Goal: Task Accomplishment & Management: Use online tool/utility

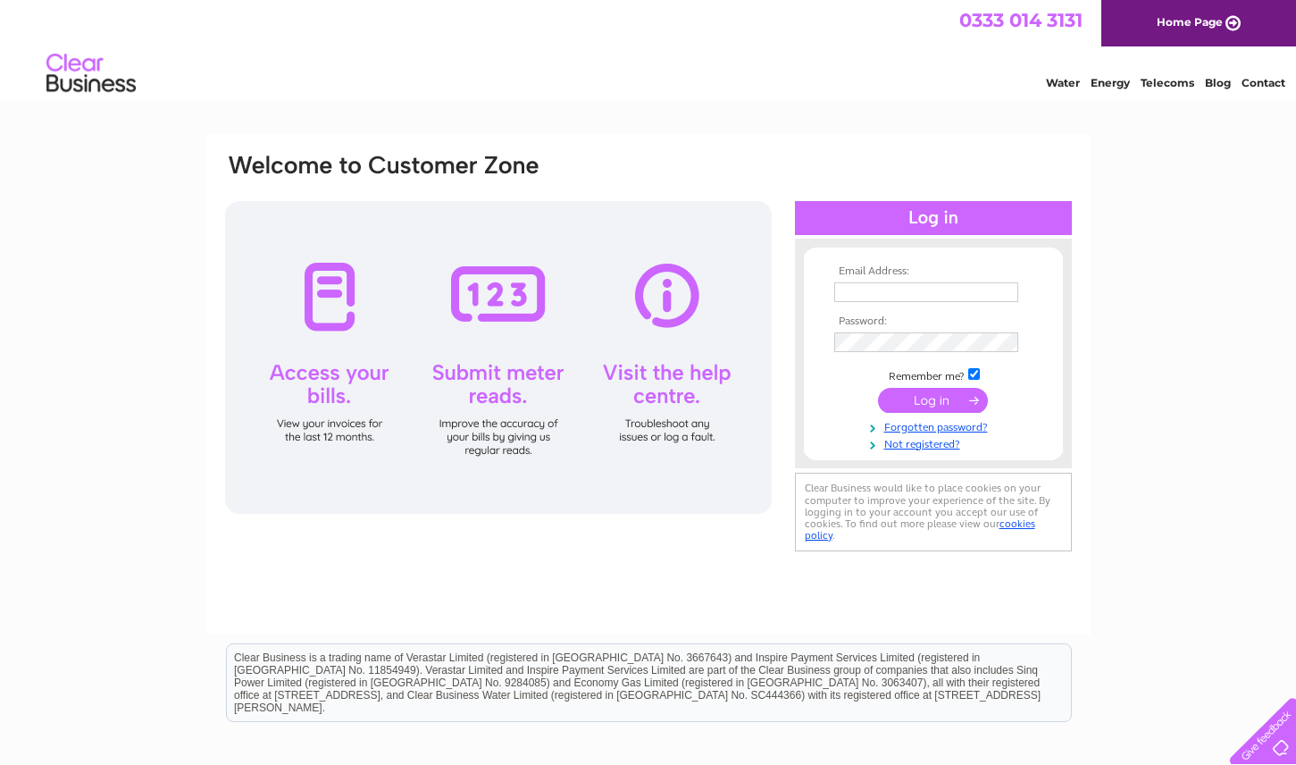
click at [929, 297] on input "text" at bounding box center [926, 292] width 184 height 20
type input "halle.stephens@gmail.com"
click at [878, 389] on input "submit" at bounding box center [933, 401] width 110 height 25
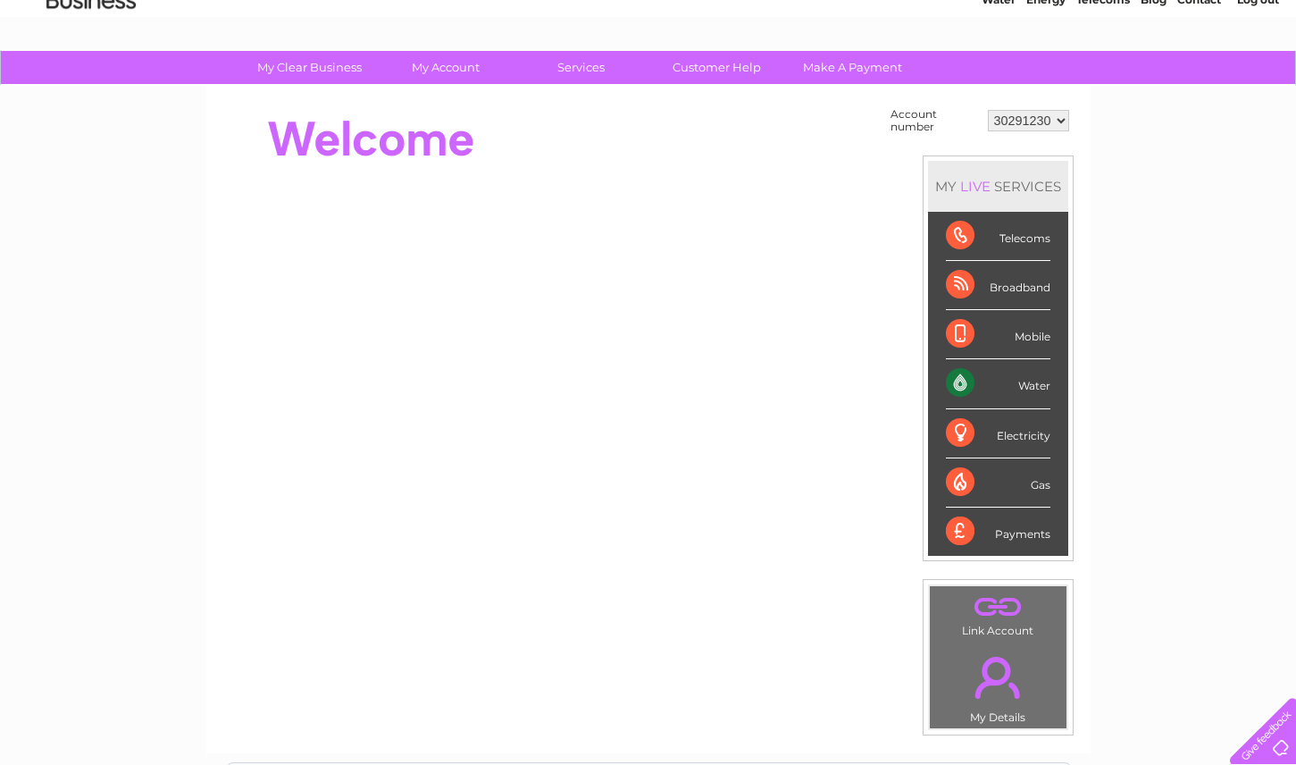
scroll to position [81, 0]
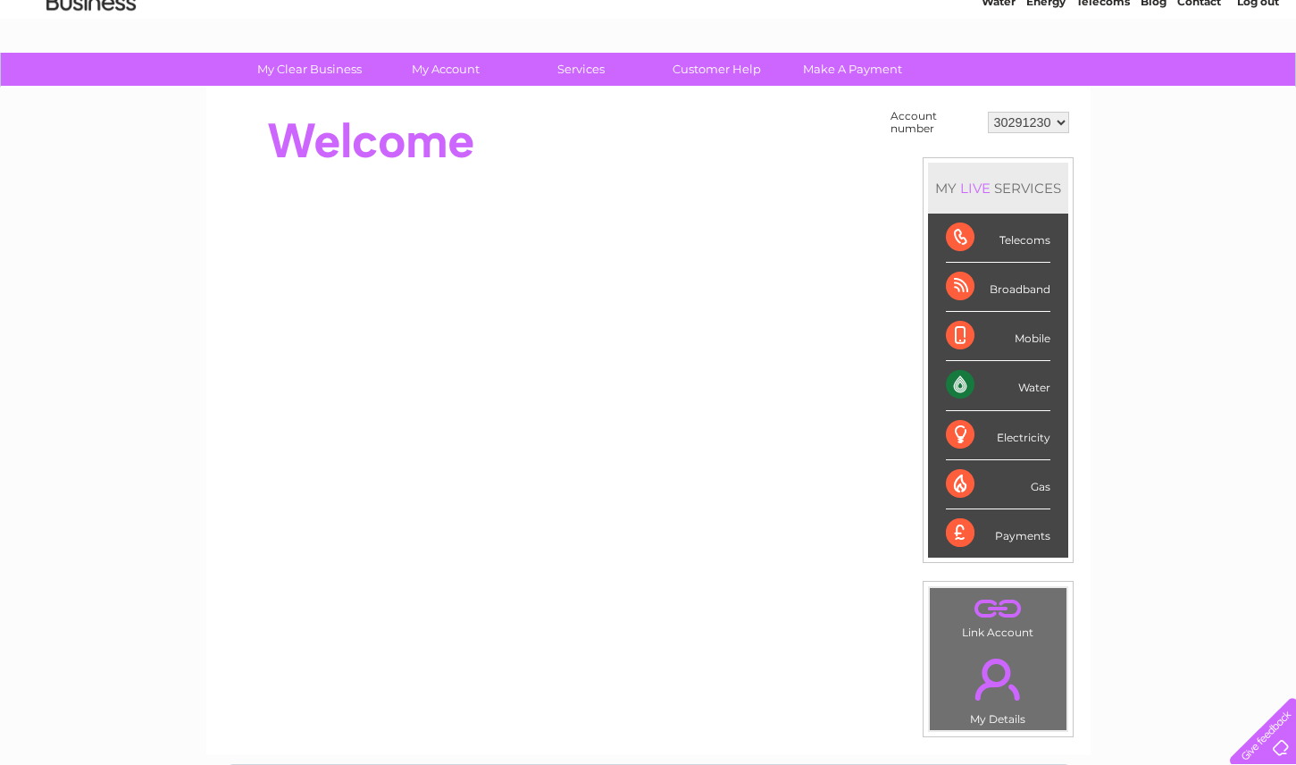
click at [963, 389] on div "Water" at bounding box center [998, 385] width 105 height 49
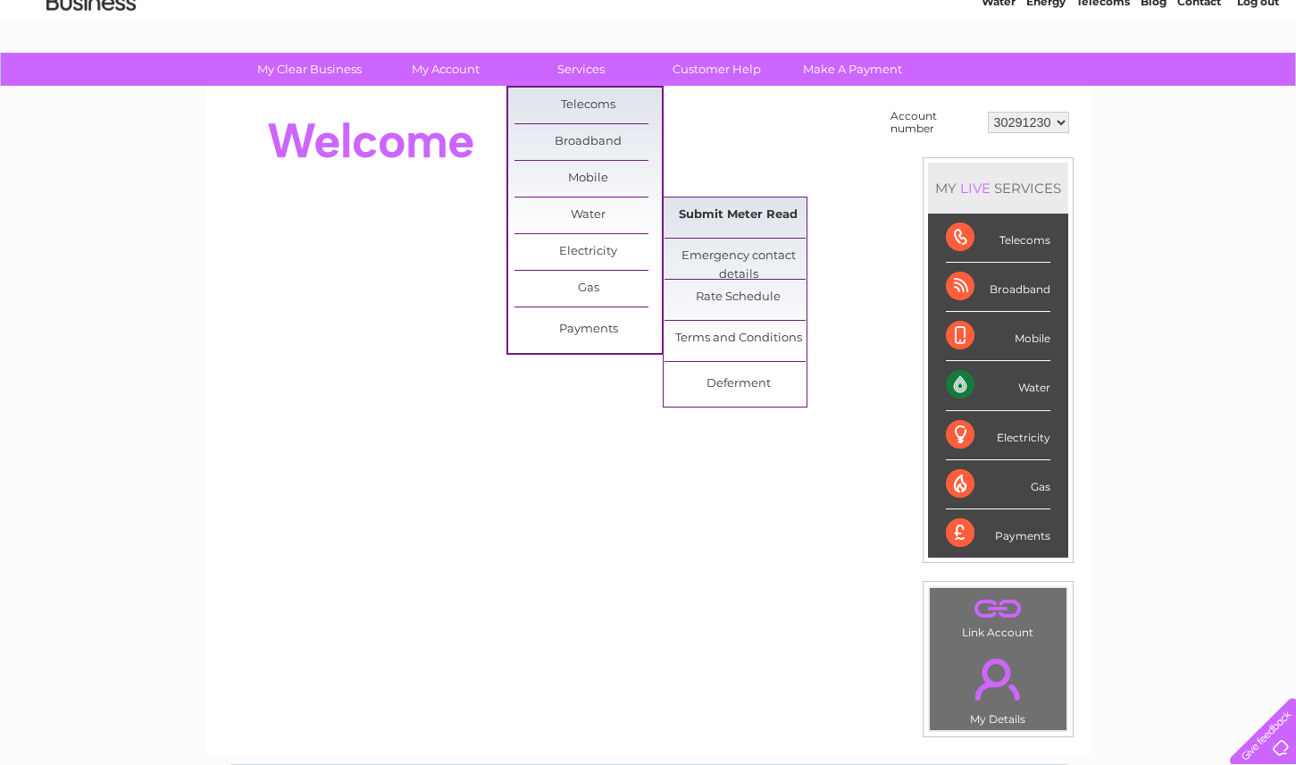
click at [760, 221] on link "Submit Meter Read" at bounding box center [738, 215] width 147 height 36
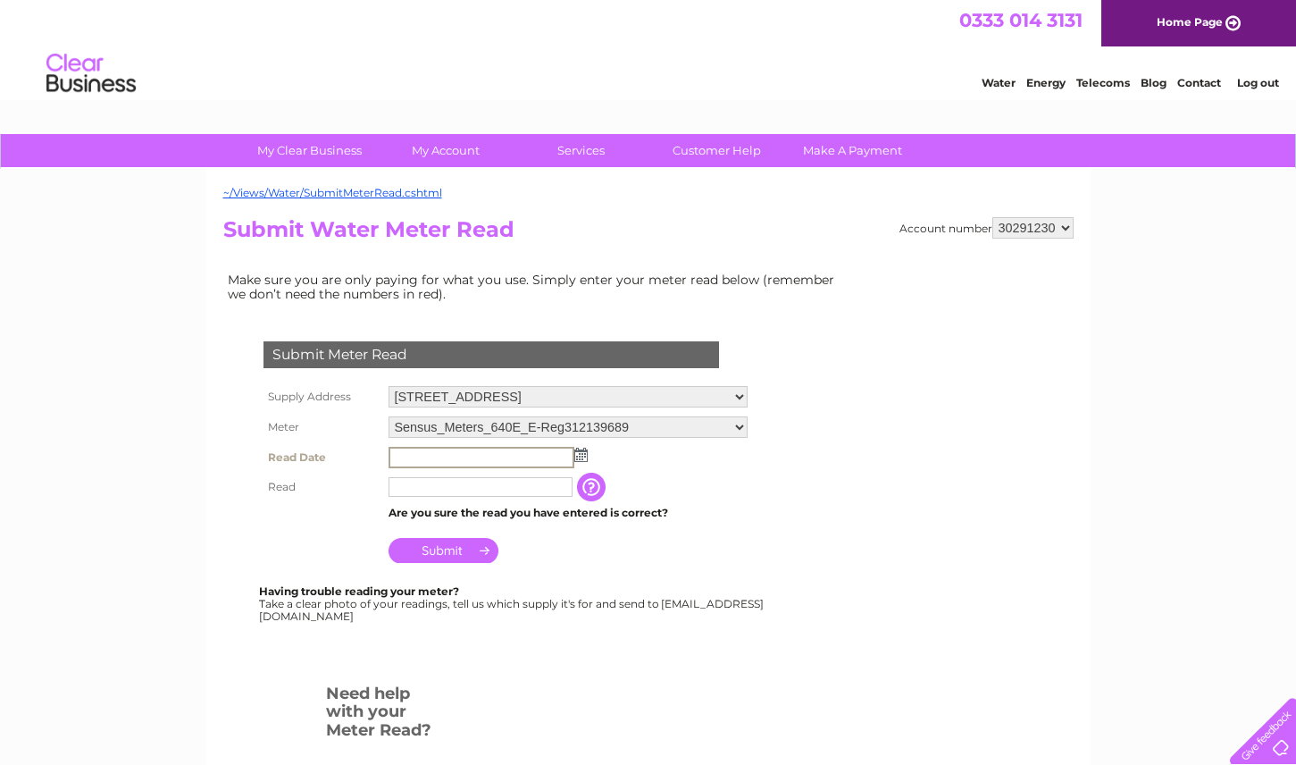
click at [439, 464] on input "text" at bounding box center [482, 457] width 186 height 21
click at [579, 461] on td at bounding box center [568, 456] width 368 height 29
click at [578, 455] on img at bounding box center [579, 454] width 13 height 14
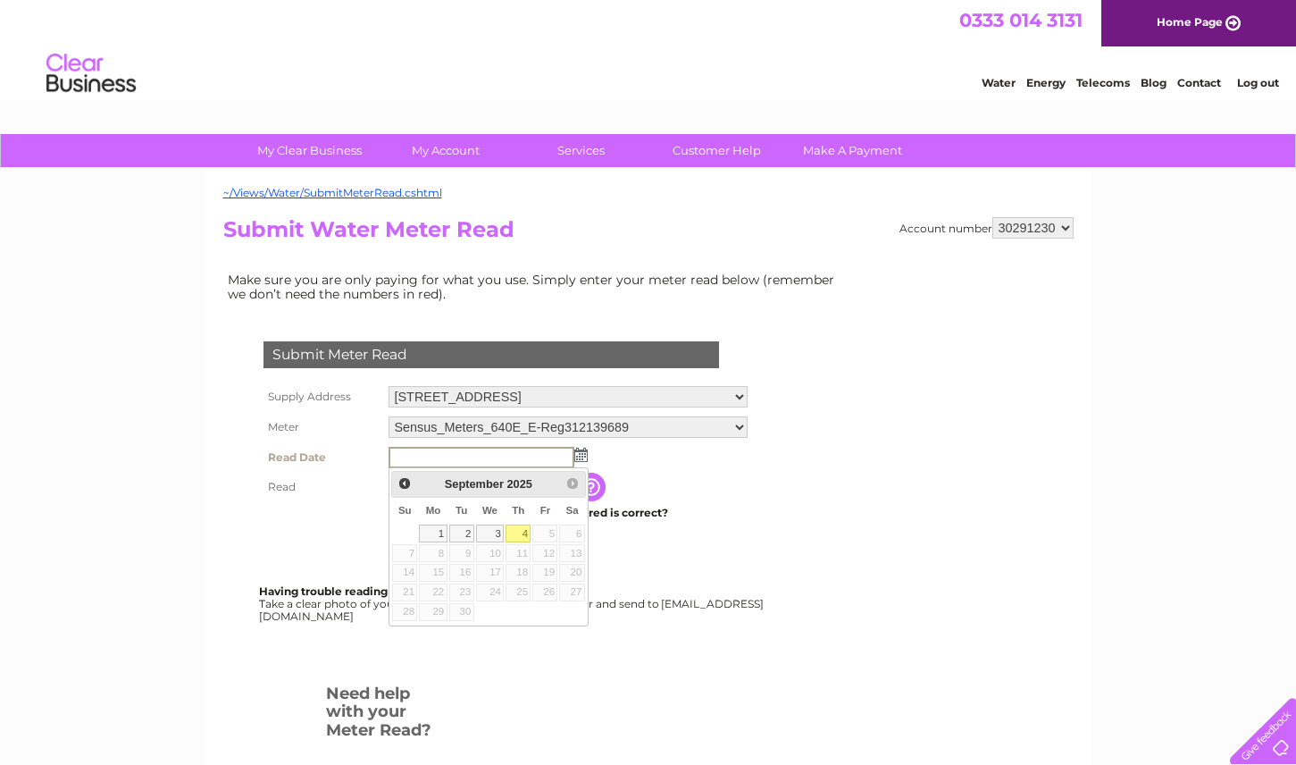
click at [527, 535] on link "4" at bounding box center [518, 533] width 25 height 18
type input "2025/09/04"
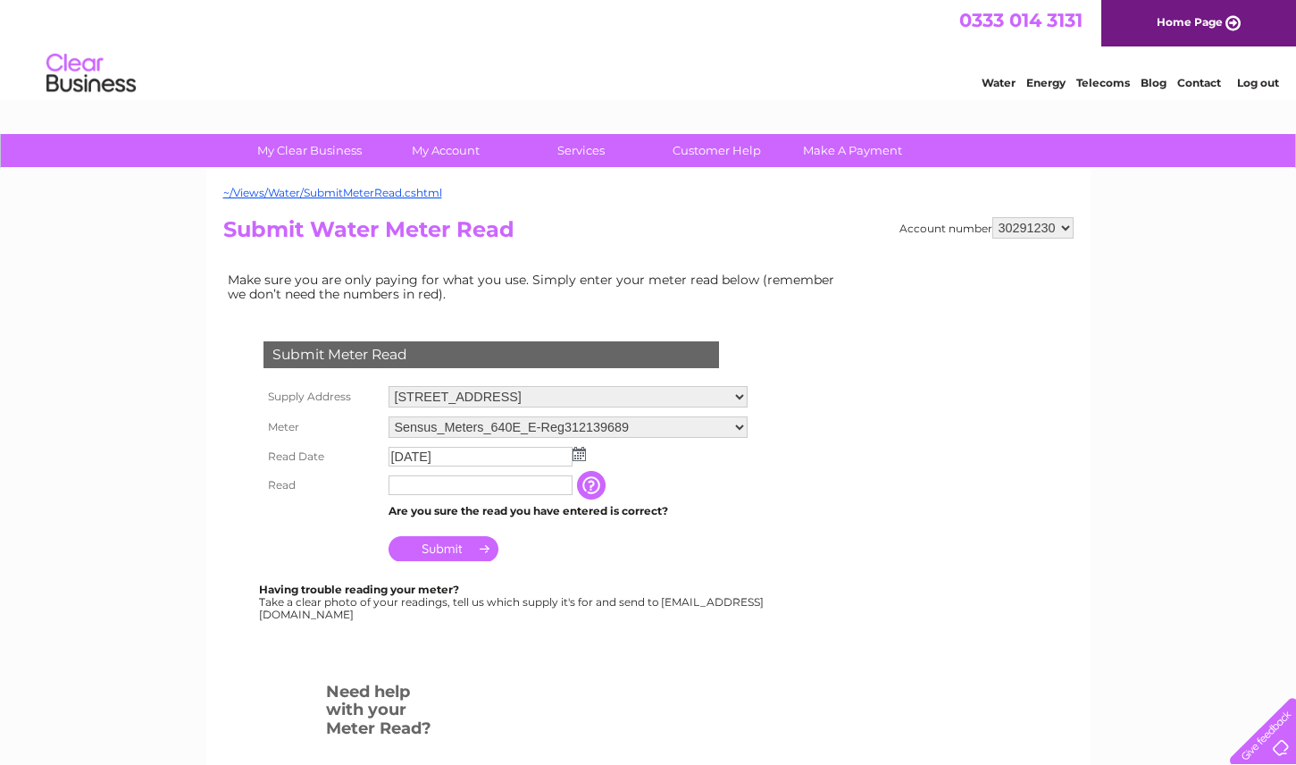
click at [524, 490] on input "text" at bounding box center [481, 485] width 184 height 20
type input "146"
click at [460, 552] on input "Submit" at bounding box center [444, 550] width 110 height 25
